Goal: Task Accomplishment & Management: Manage account settings

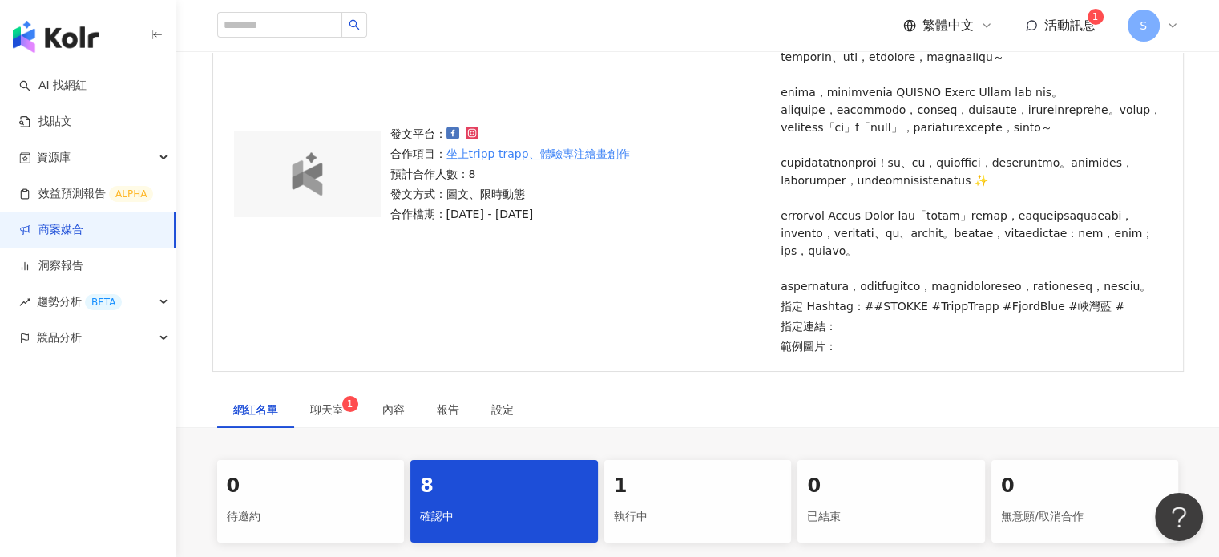
scroll to position [186, 0]
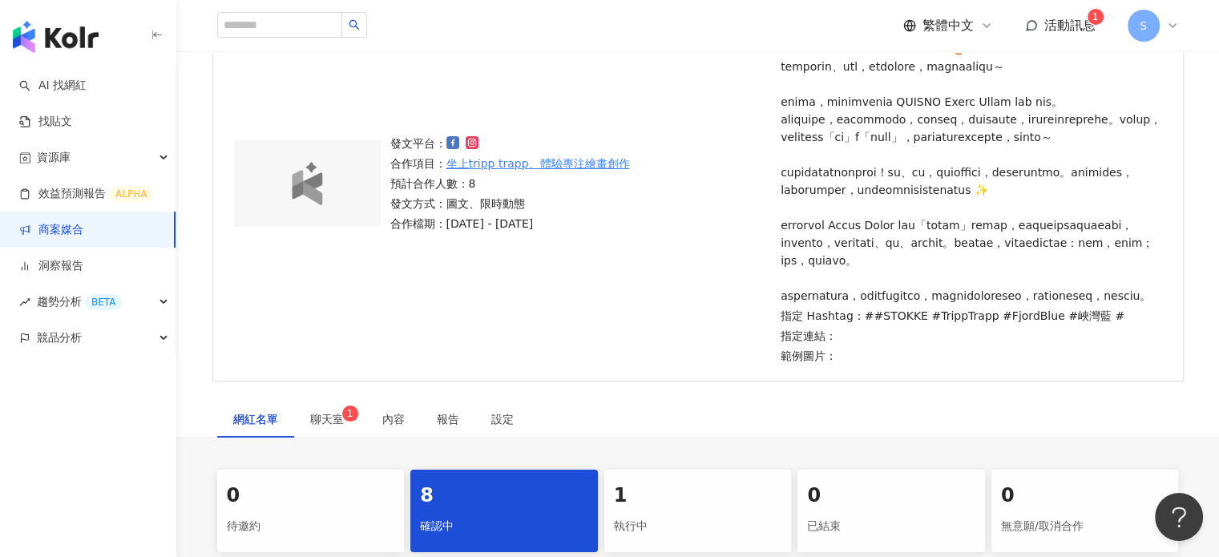
click at [539, 172] on link "坐上tripp trapp、體驗專注繪畫創作" at bounding box center [538, 164] width 184 height 18
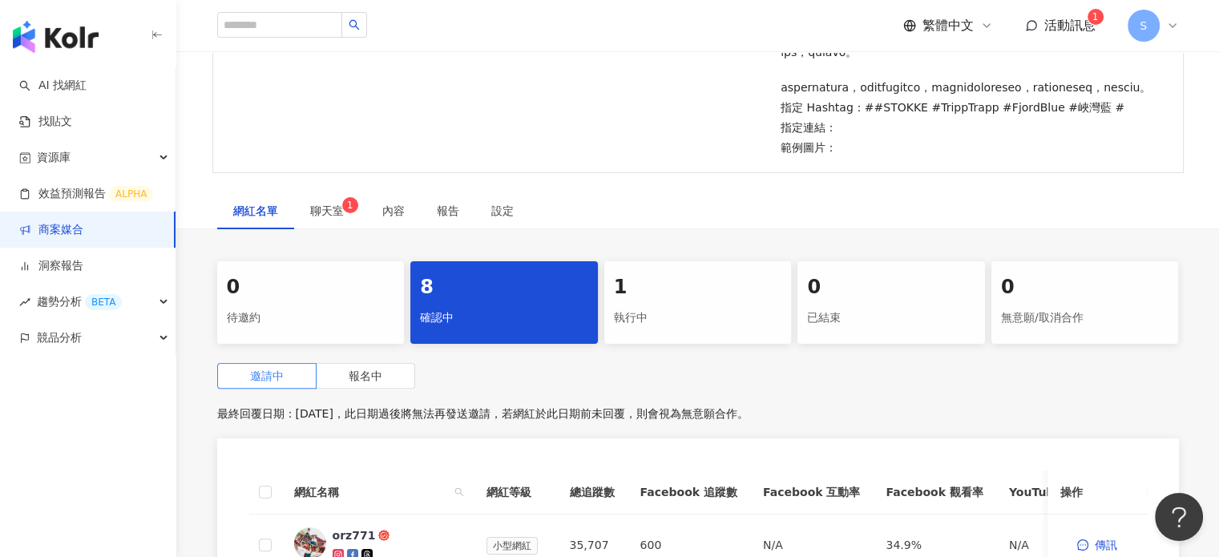
scroll to position [398, 0]
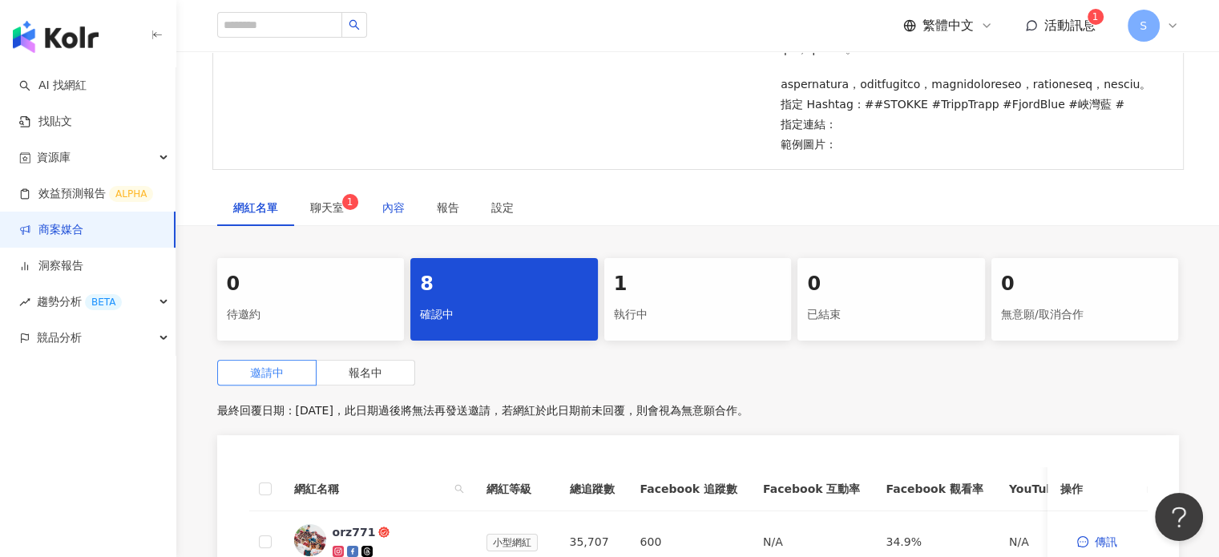
click at [388, 216] on div "內容" at bounding box center [393, 208] width 22 height 18
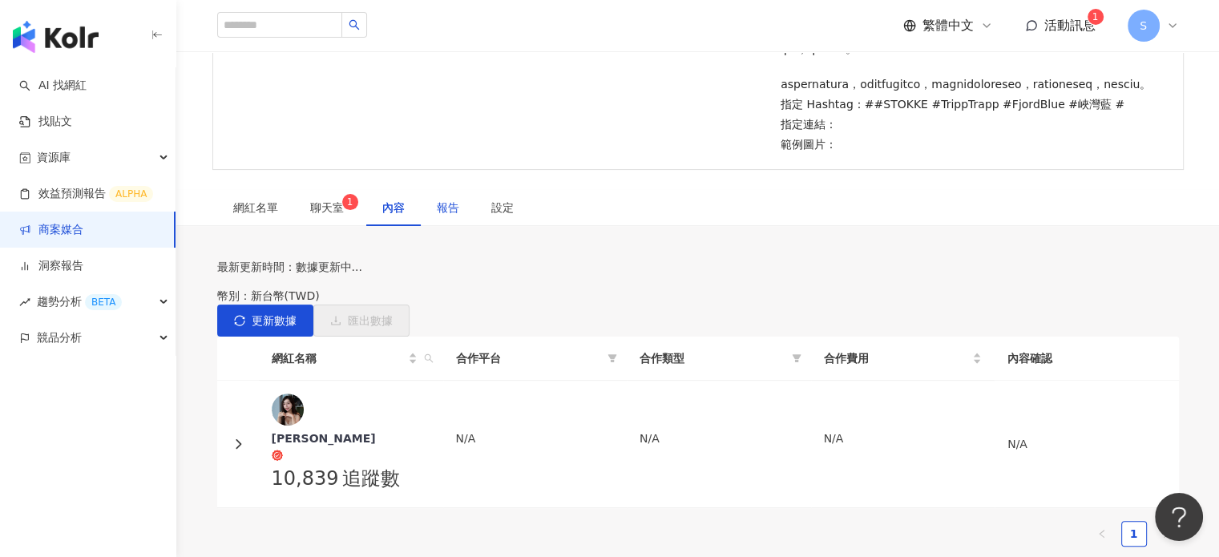
click at [438, 216] on div "報告" at bounding box center [448, 208] width 22 height 18
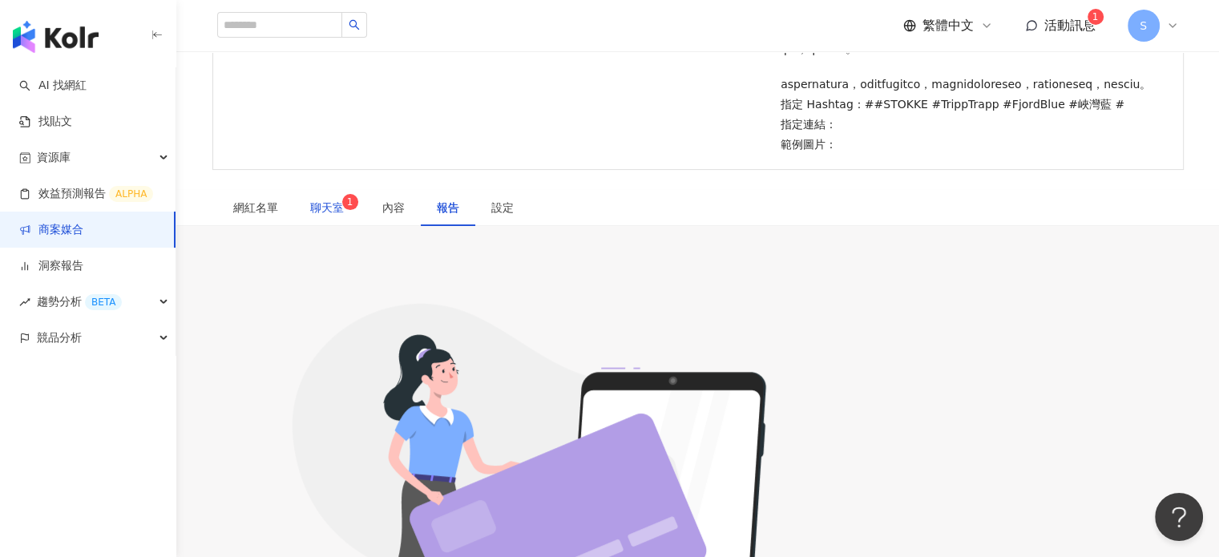
click at [327, 213] on span "聊天室 1" at bounding box center [330, 207] width 40 height 11
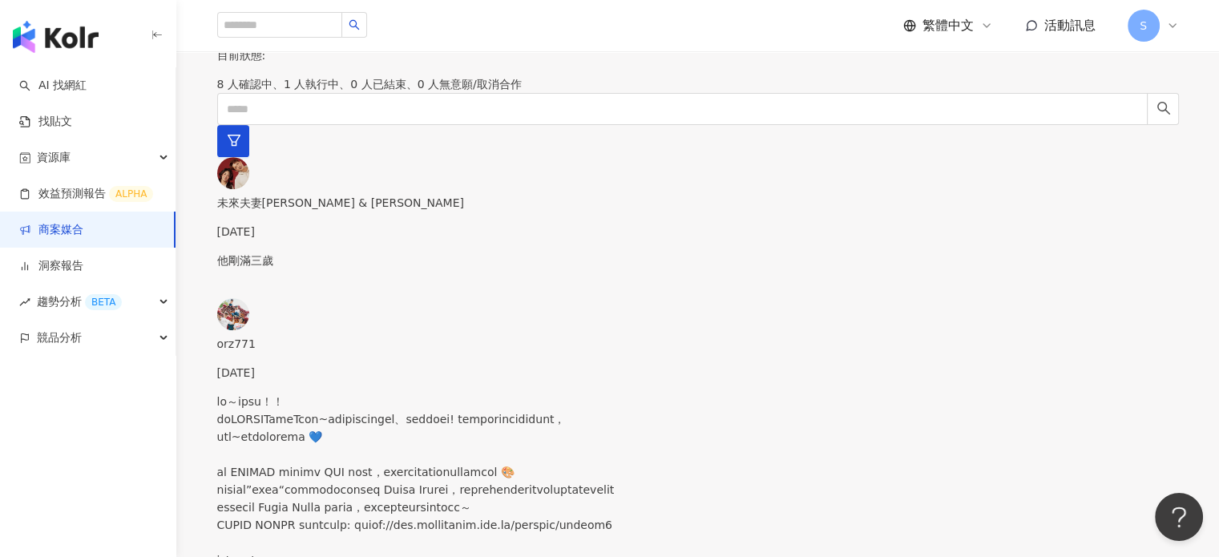
scroll to position [4, 0]
click at [69, 230] on link "商案媒合" at bounding box center [51, 230] width 64 height 16
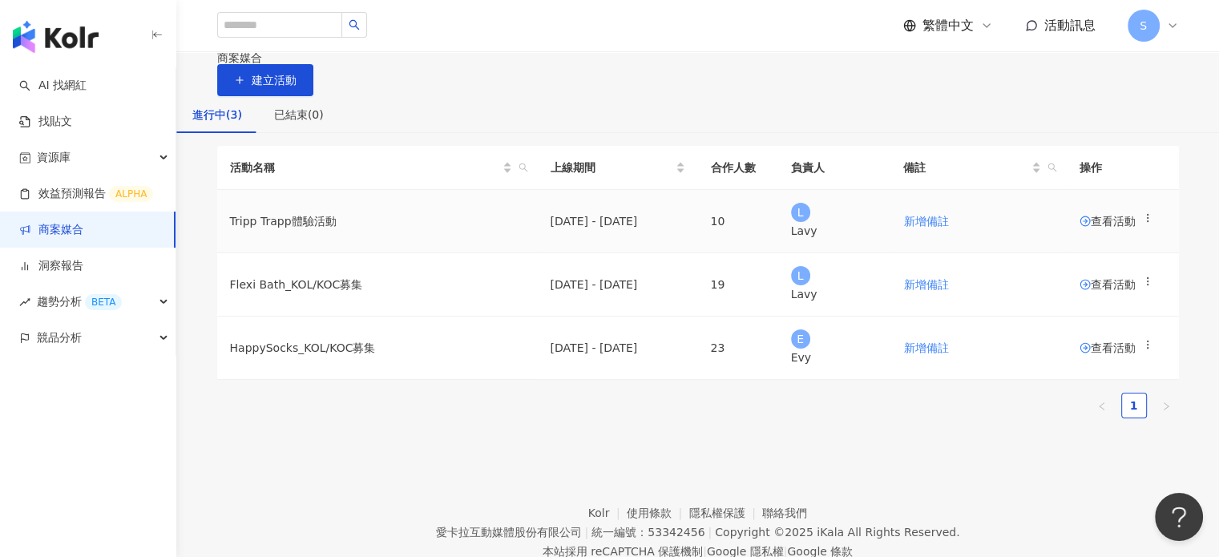
click at [830, 227] on span "查看活動" at bounding box center [1108, 221] width 56 height 11
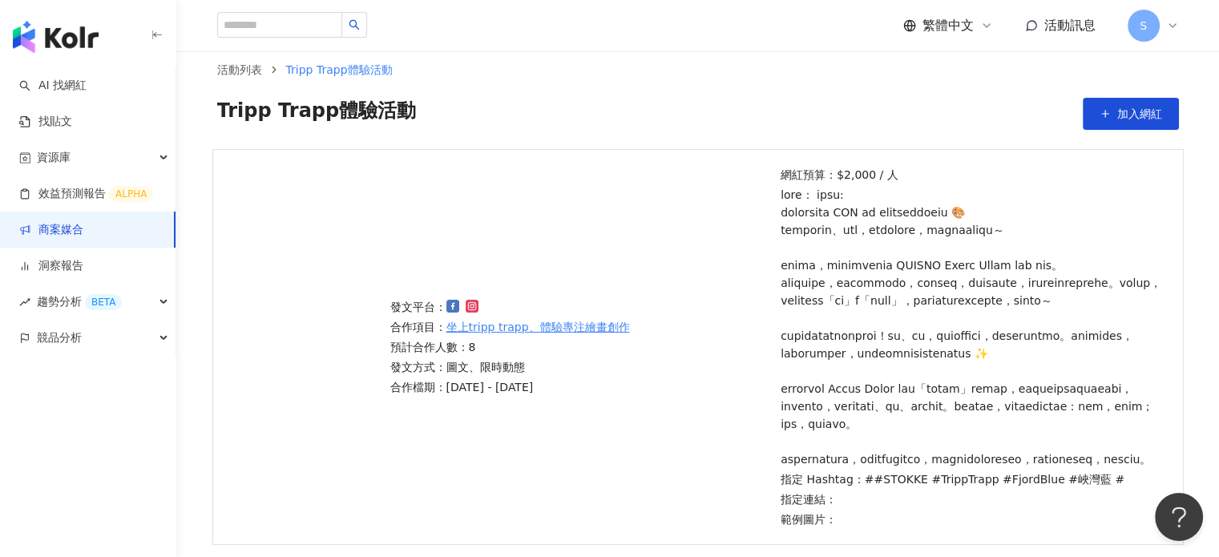
scroll to position [22, 0]
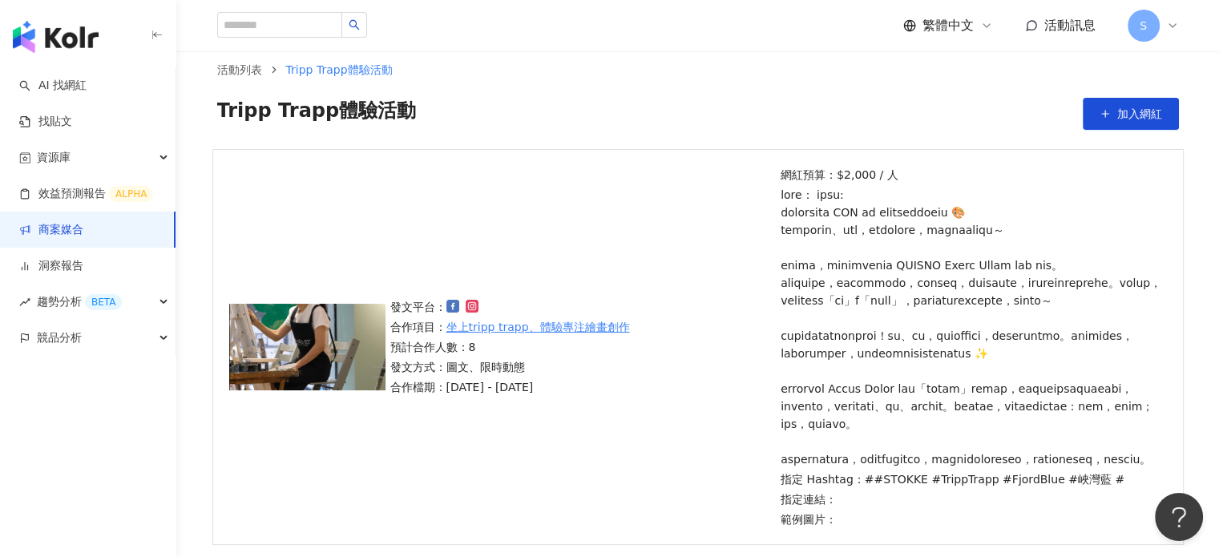
click at [830, 304] on p at bounding box center [972, 327] width 382 height 282
click at [306, 373] on img at bounding box center [307, 347] width 156 height 87
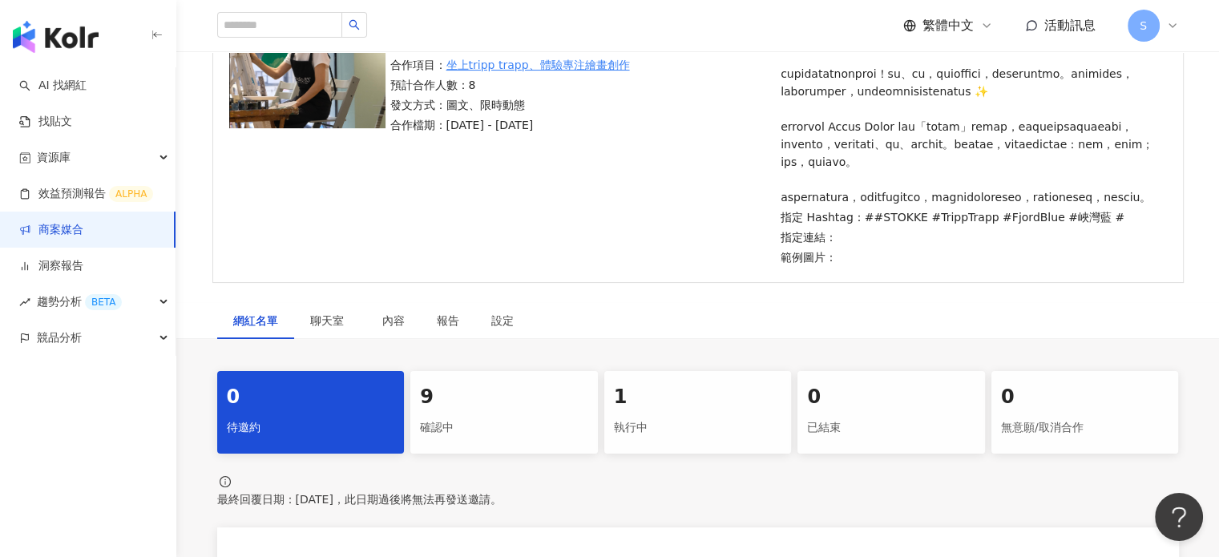
scroll to position [333, 0]
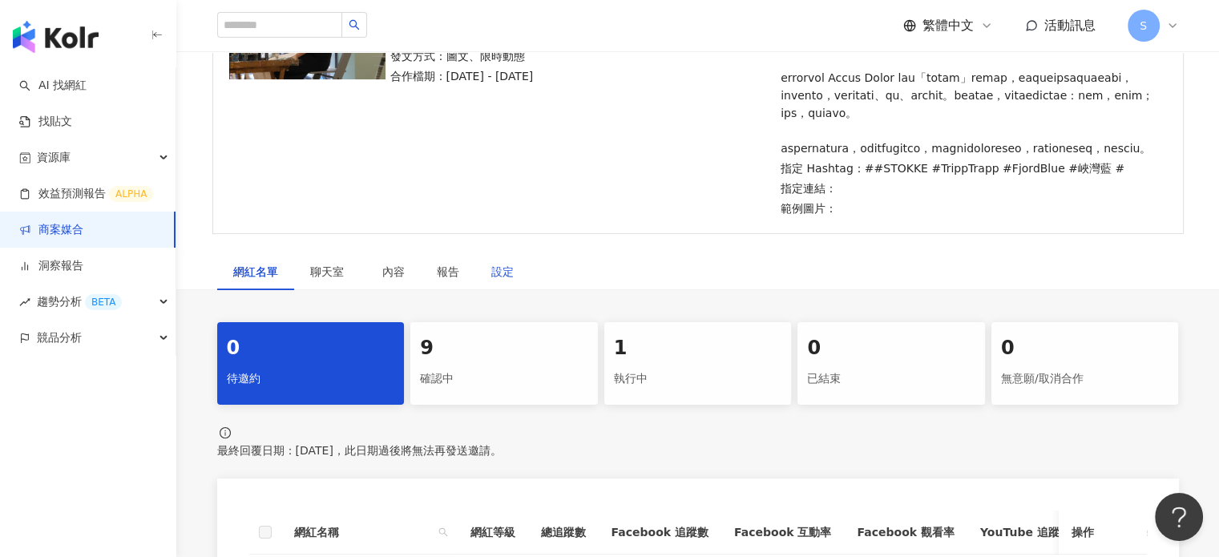
click at [497, 281] on div "設定" at bounding box center [502, 272] width 22 height 18
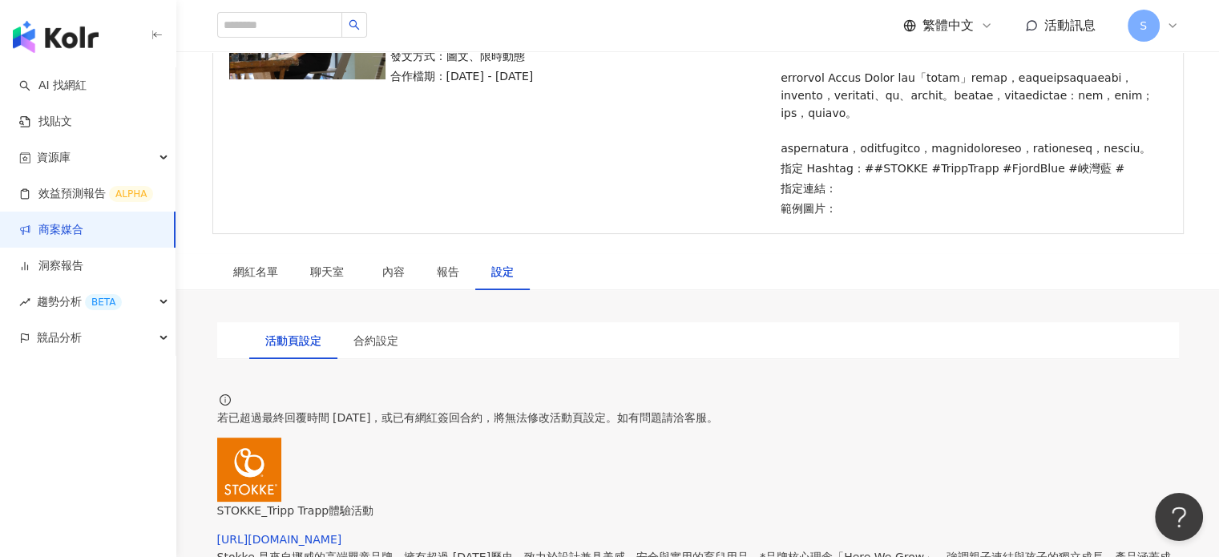
click at [497, 281] on div "設定" at bounding box center [502, 272] width 22 height 18
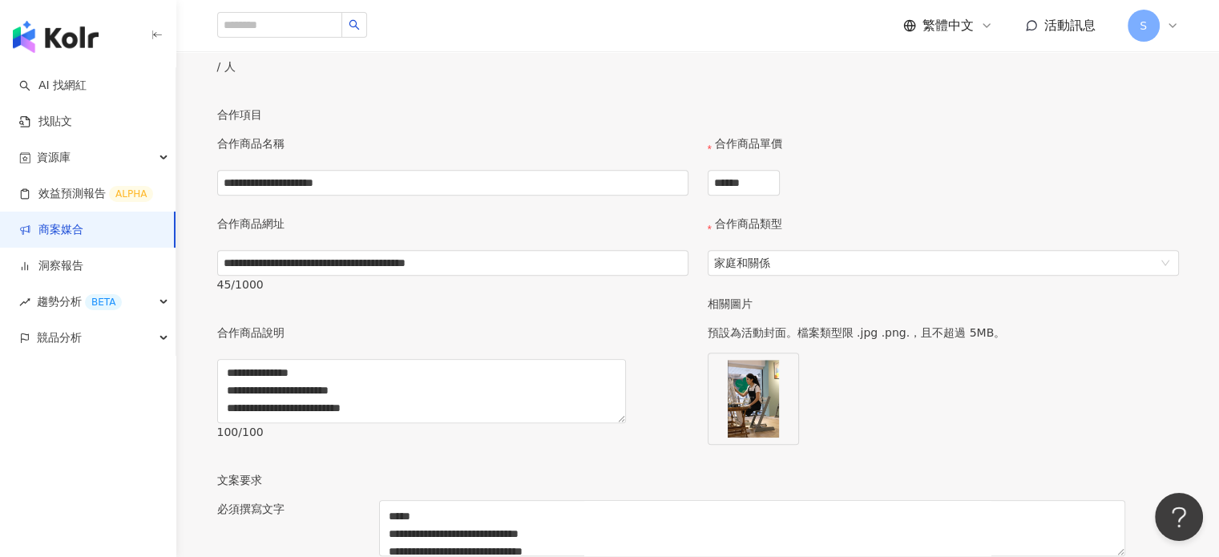
scroll to position [1340, 0]
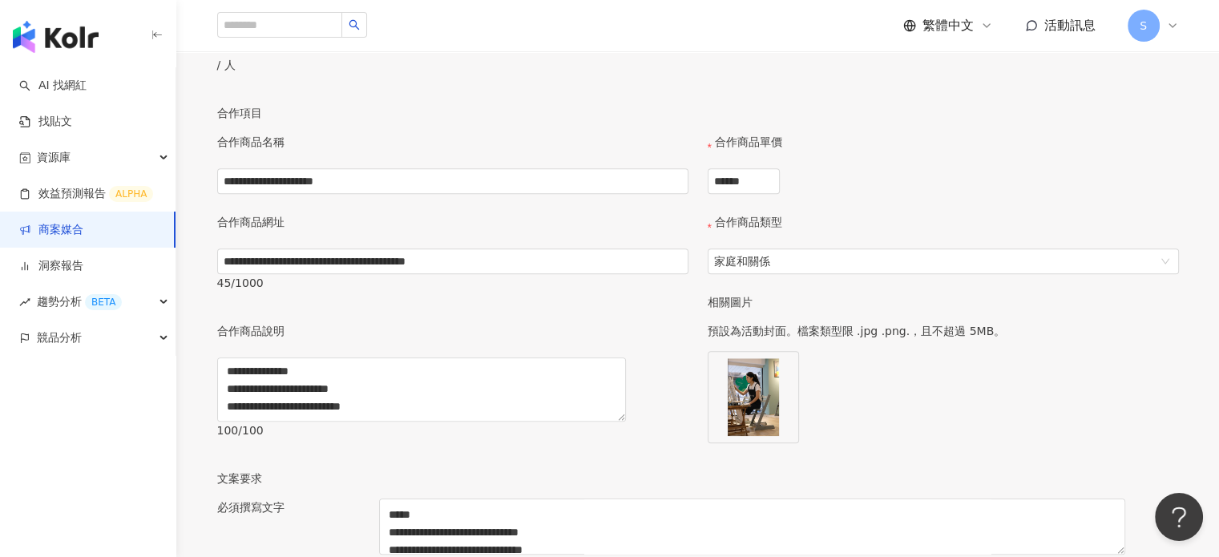
click at [462, 413] on div "**********" at bounding box center [453, 301] width 491 height 337
click at [531, 369] on textarea "**********" at bounding box center [421, 390] width 409 height 64
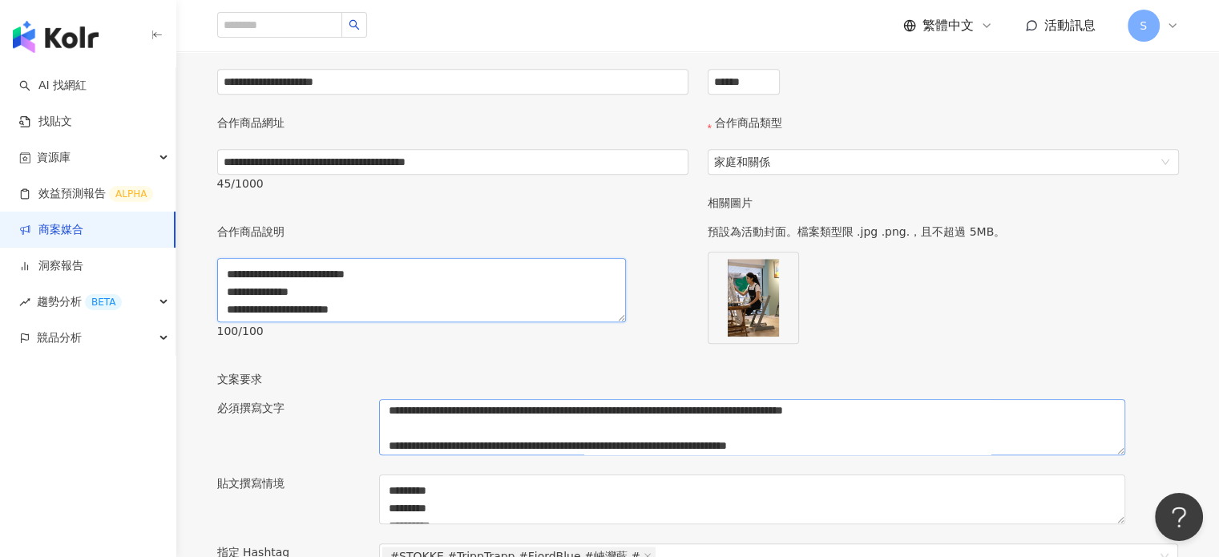
scroll to position [91, 0]
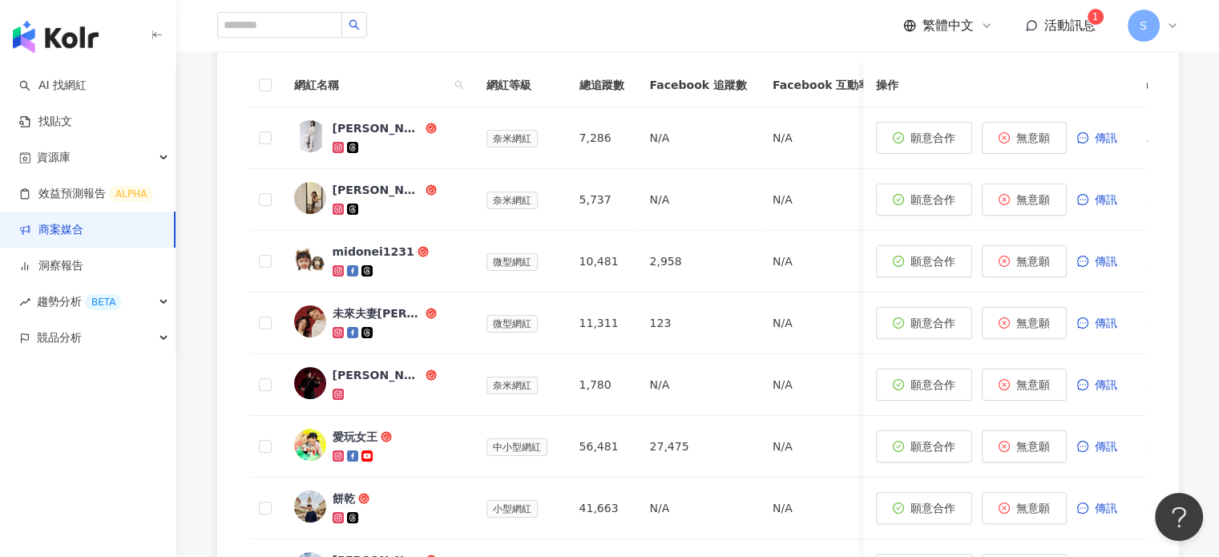
scroll to position [802, 0]
click at [69, 224] on link "商案媒合" at bounding box center [51, 230] width 64 height 16
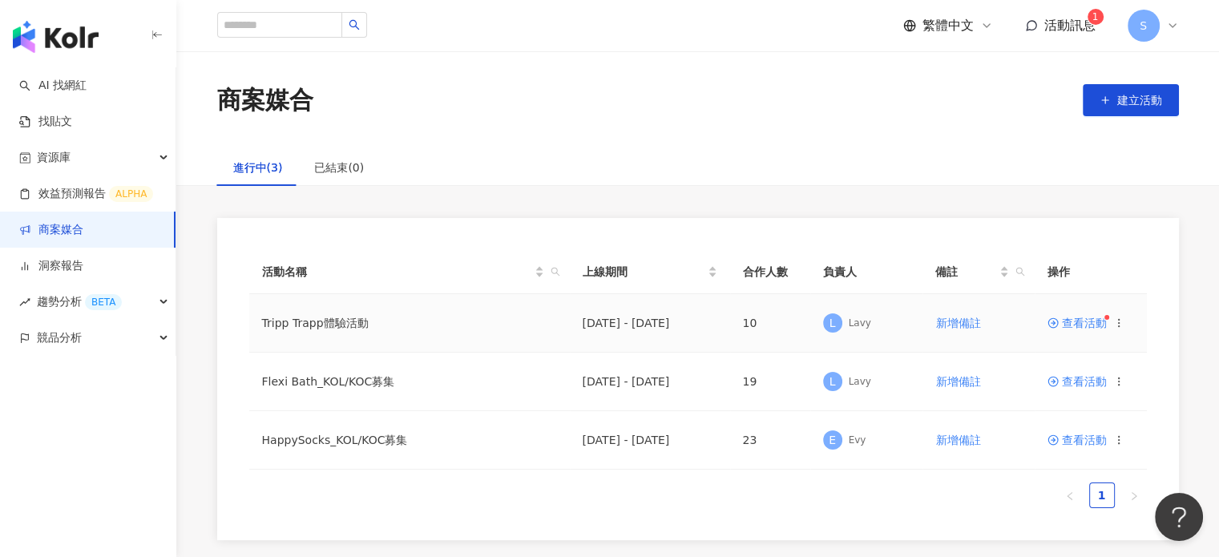
click at [1085, 321] on span "查看活動" at bounding box center [1077, 322] width 59 height 11
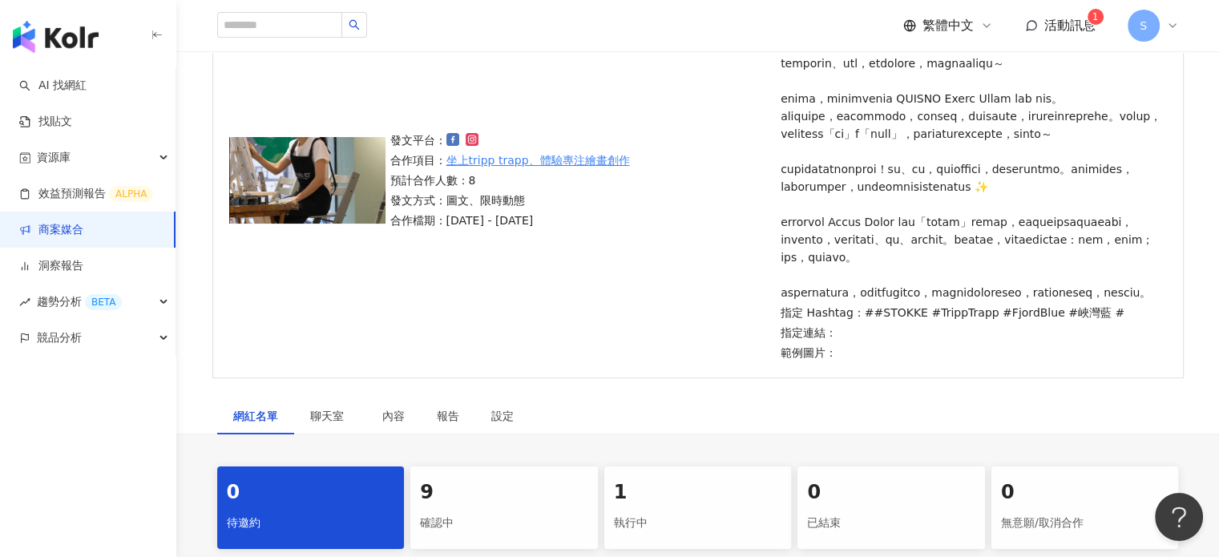
scroll to position [178, 0]
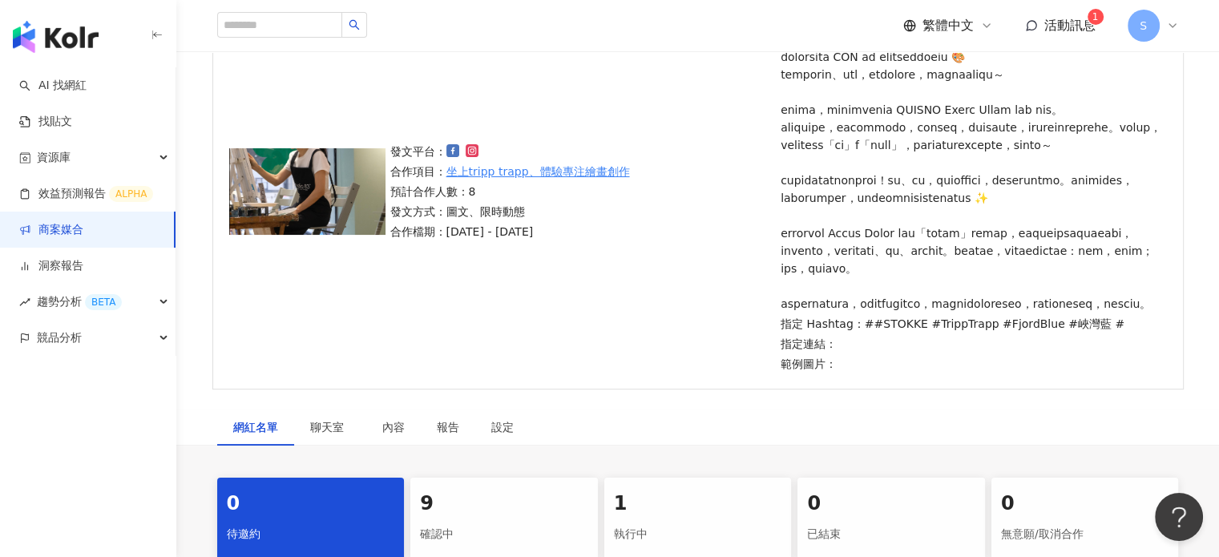
click at [1011, 96] on p at bounding box center [972, 171] width 382 height 282
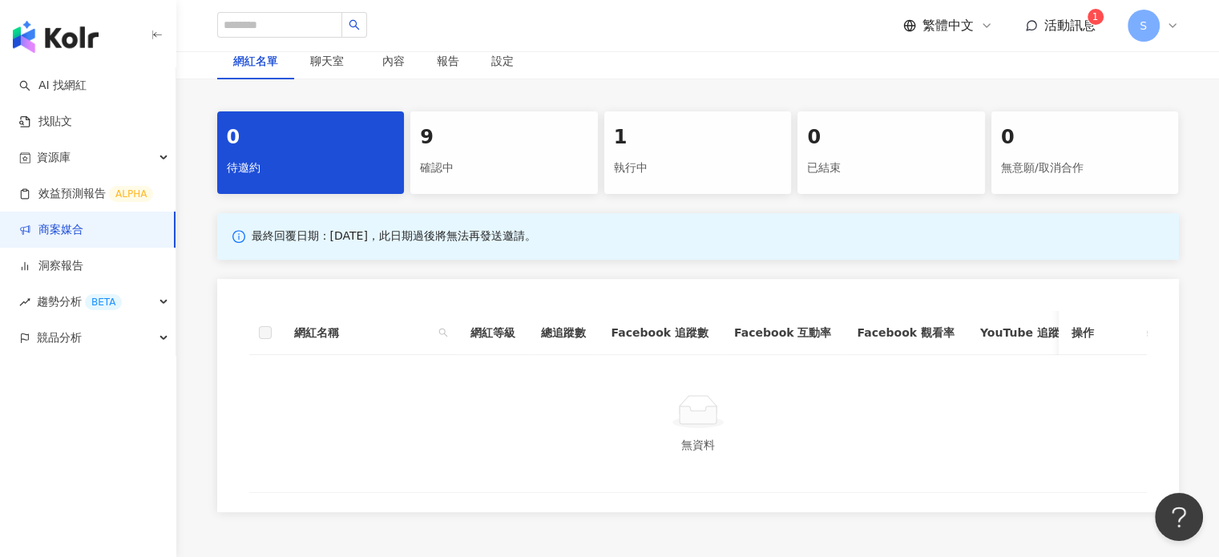
scroll to position [583, 0]
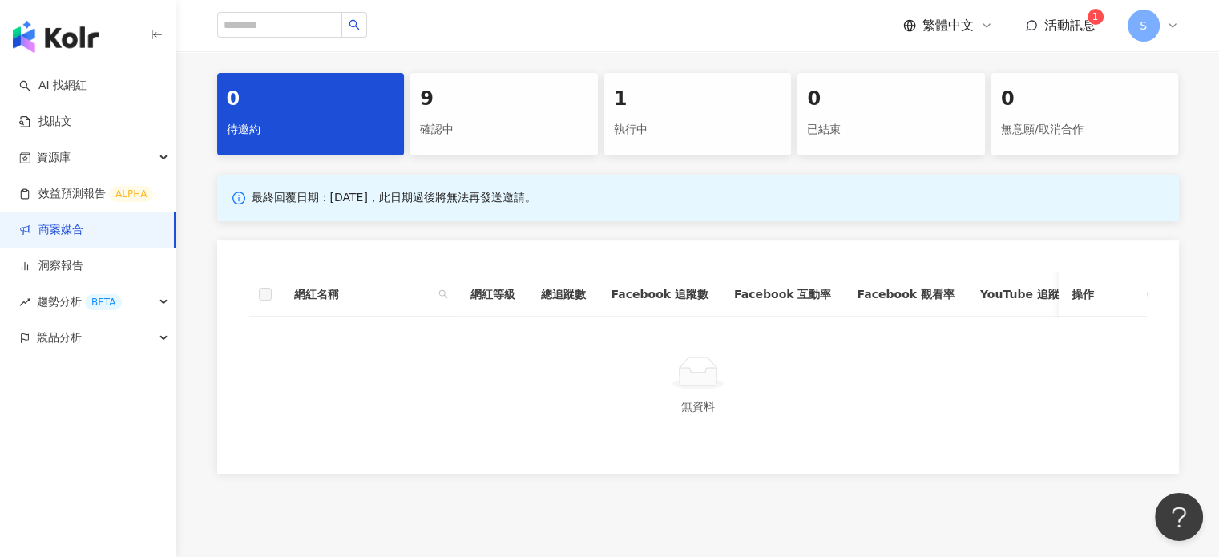
click at [500, 31] on div "設定" at bounding box center [502, 23] width 22 height 18
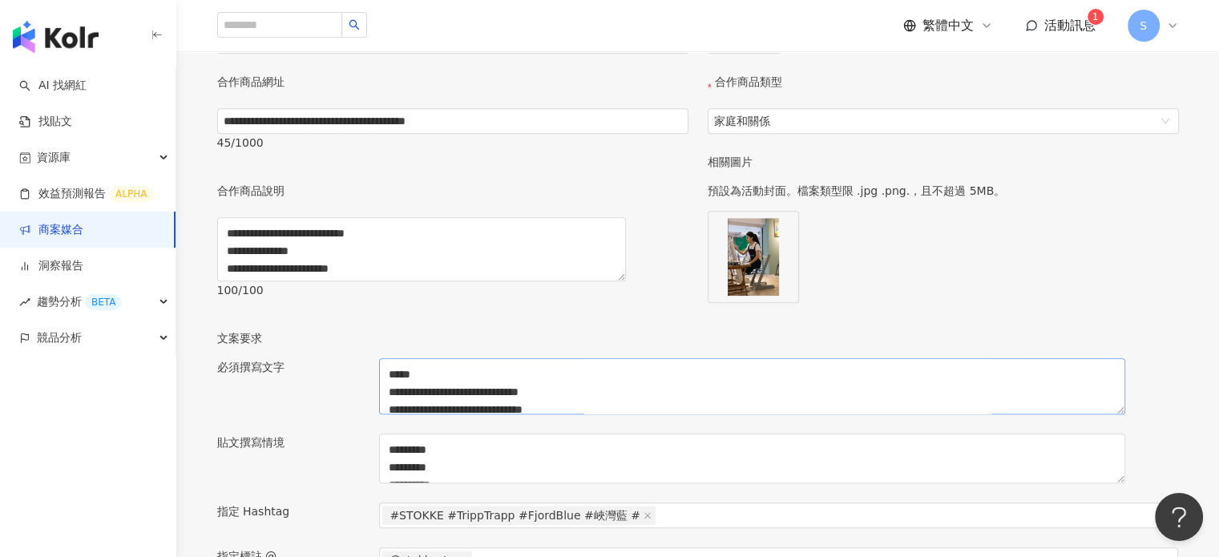
scroll to position [1449, 0]
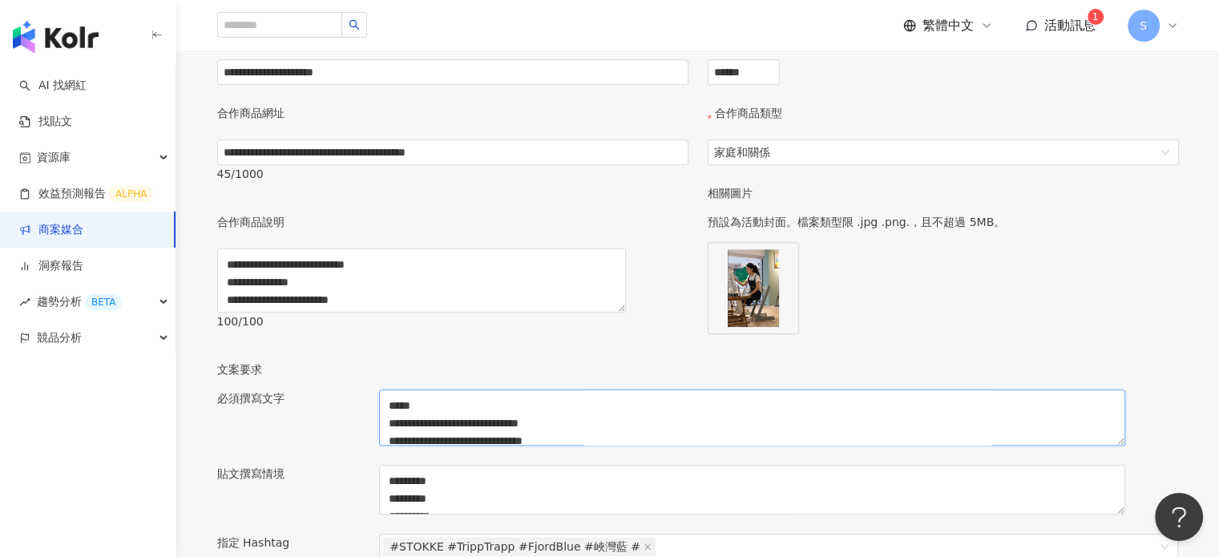
click at [408, 413] on textarea "**********" at bounding box center [752, 418] width 746 height 56
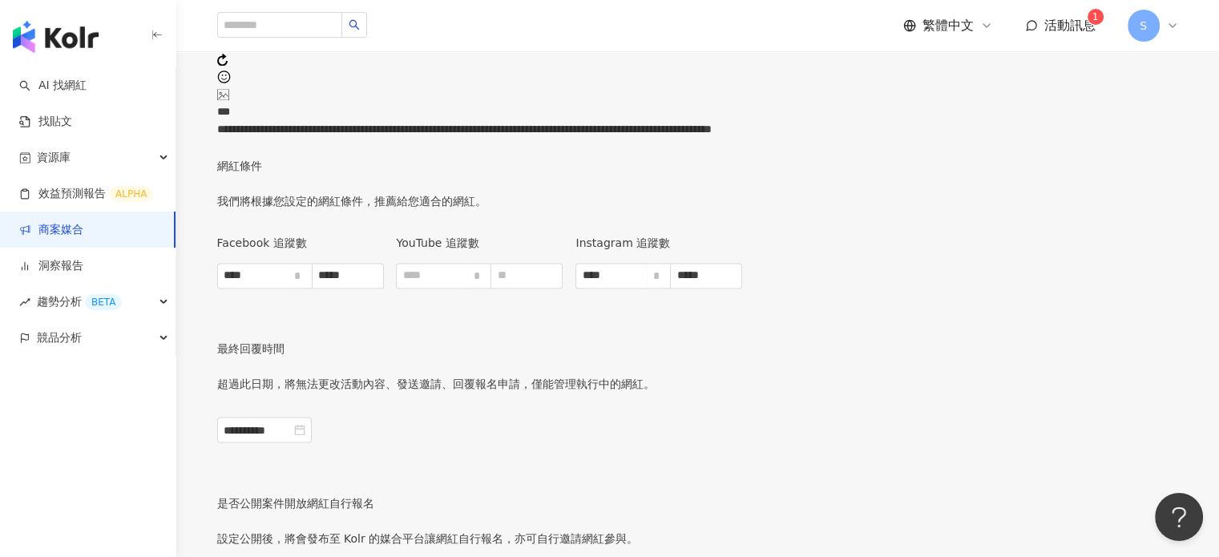
scroll to position [2713, 0]
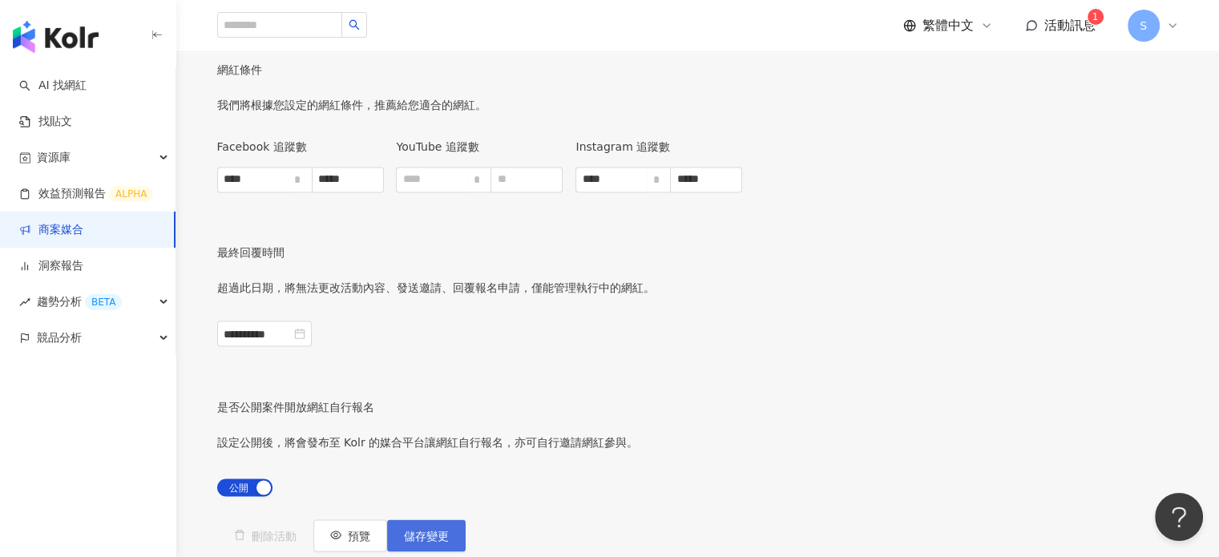
type textarea "**********"
click at [449, 529] on span "儲存變更" at bounding box center [426, 535] width 45 height 13
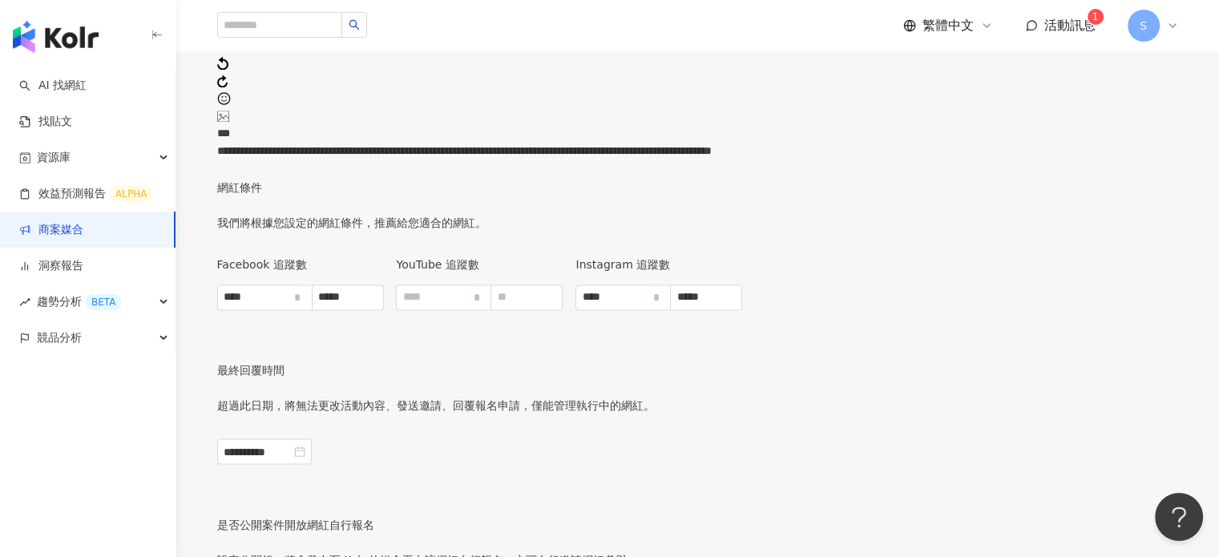
scroll to position [2575, 0]
